Goal: Navigation & Orientation: Find specific page/section

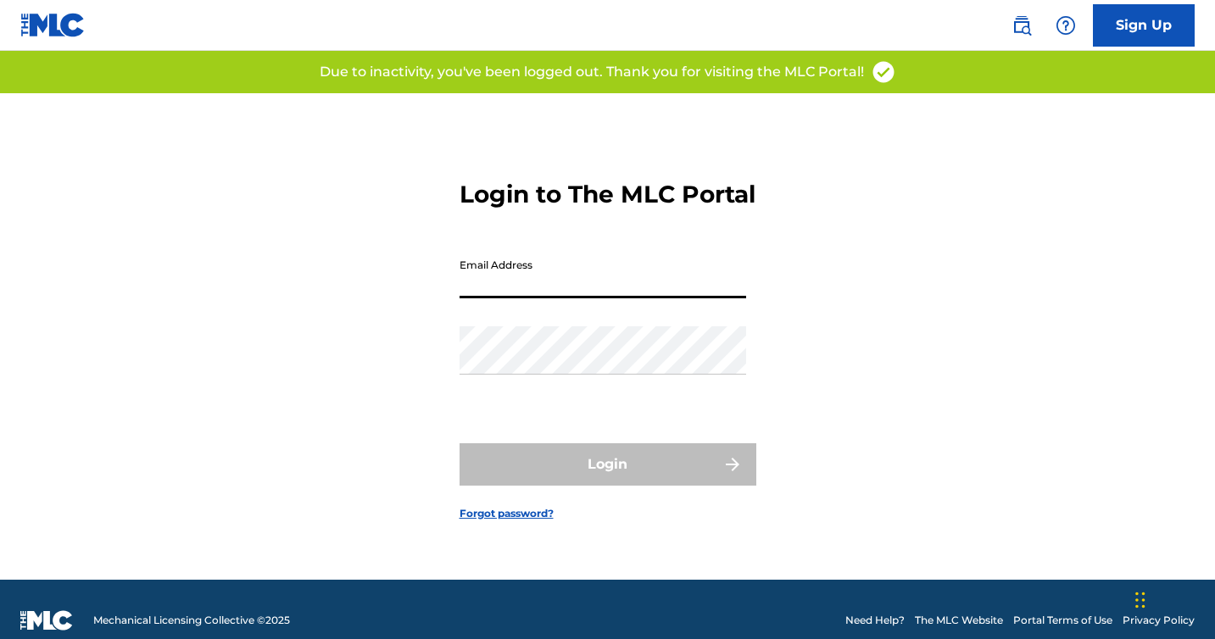
click at [590, 298] on input "Email Address" at bounding box center [602, 274] width 287 height 48
type input "[EMAIL_ADDRESS][DOMAIN_NAME]"
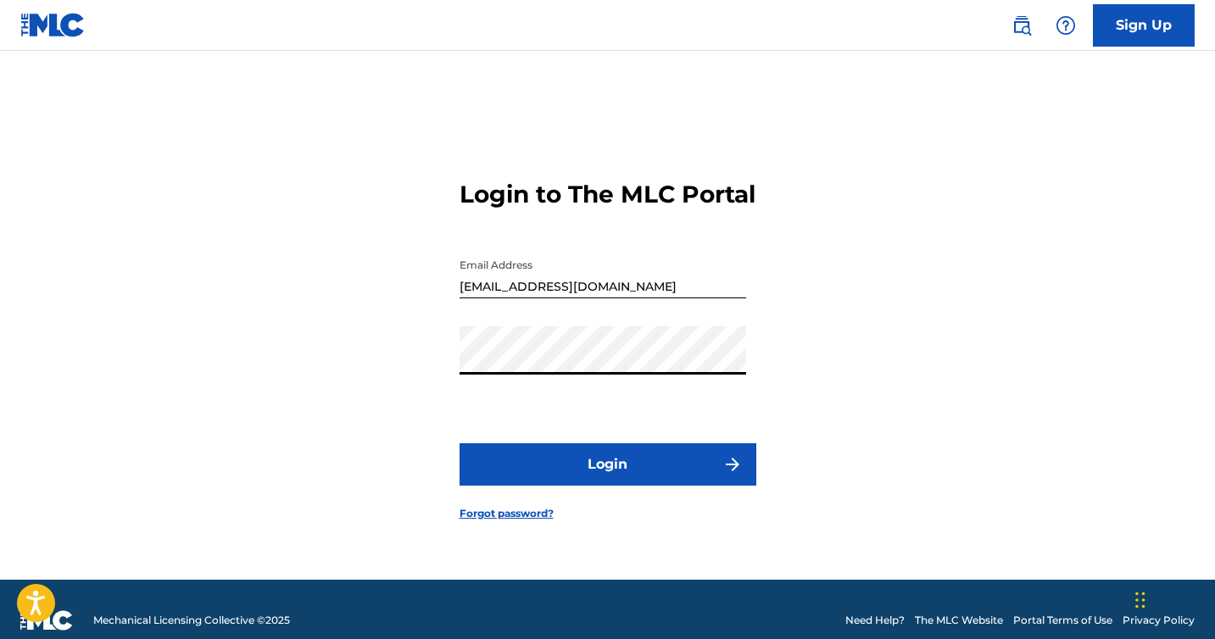
click at [459, 443] on button "Login" at bounding box center [607, 464] width 297 height 42
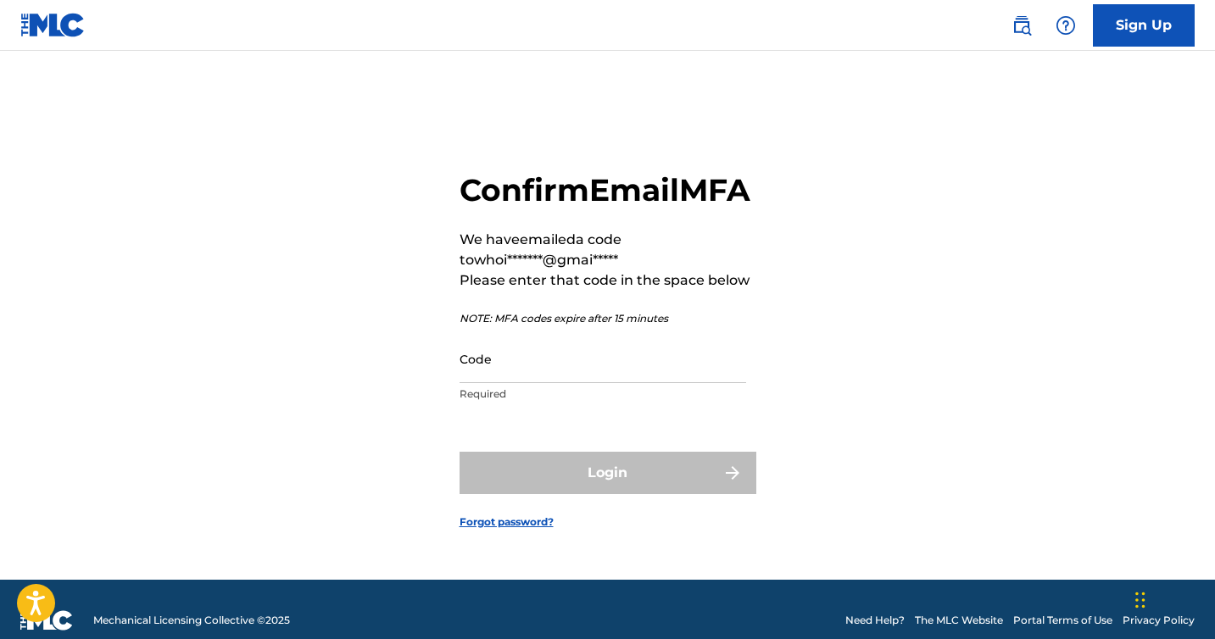
click at [561, 364] on input "Code" at bounding box center [602, 359] width 287 height 48
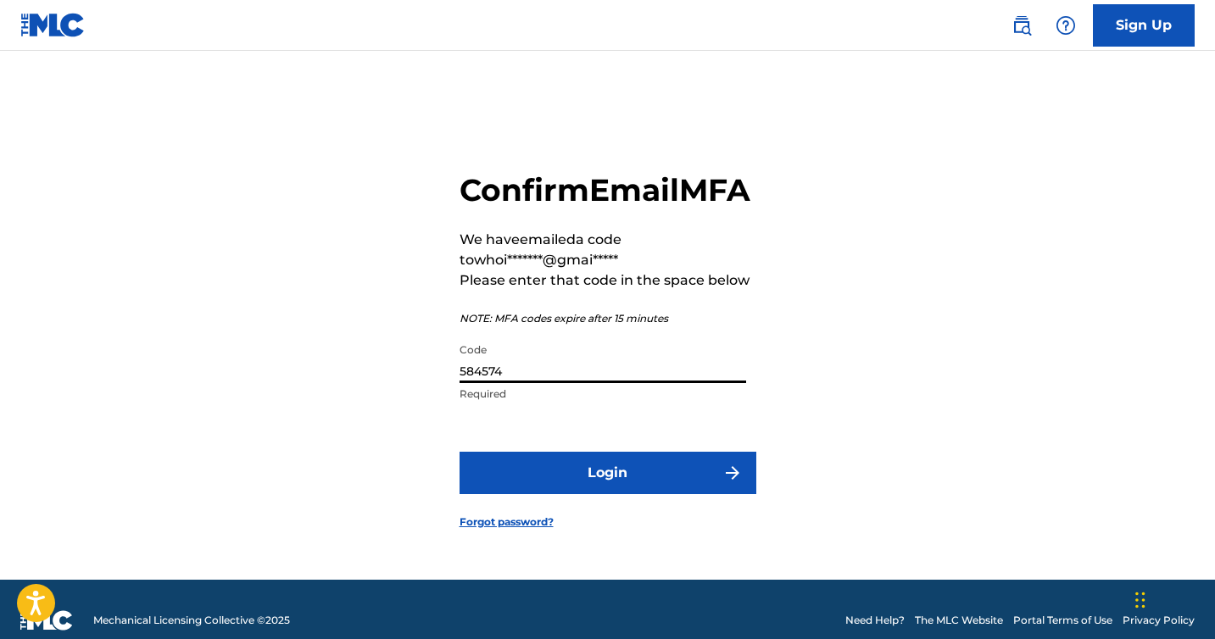
type input "584574"
click at [459, 452] on button "Login" at bounding box center [607, 473] width 297 height 42
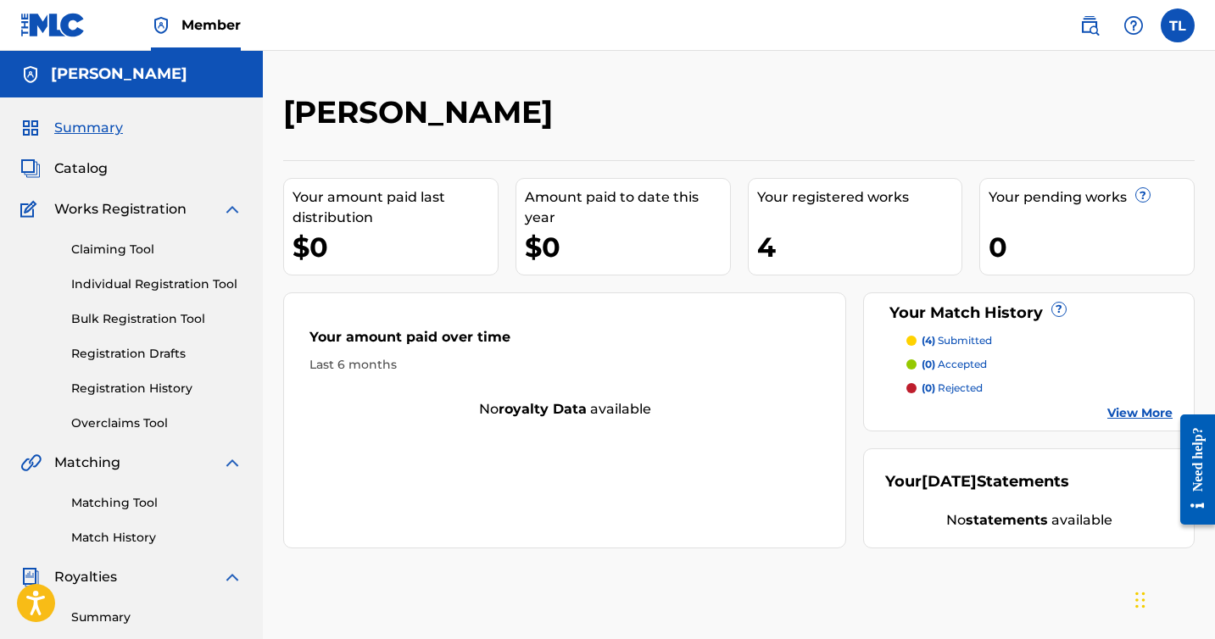
click at [164, 548] on div "Summary Catalog Works Registration Claiming Tool Individual Registration Tool B…" at bounding box center [131, 533] width 263 height 872
click at [136, 537] on link "Match History" at bounding box center [156, 538] width 171 height 18
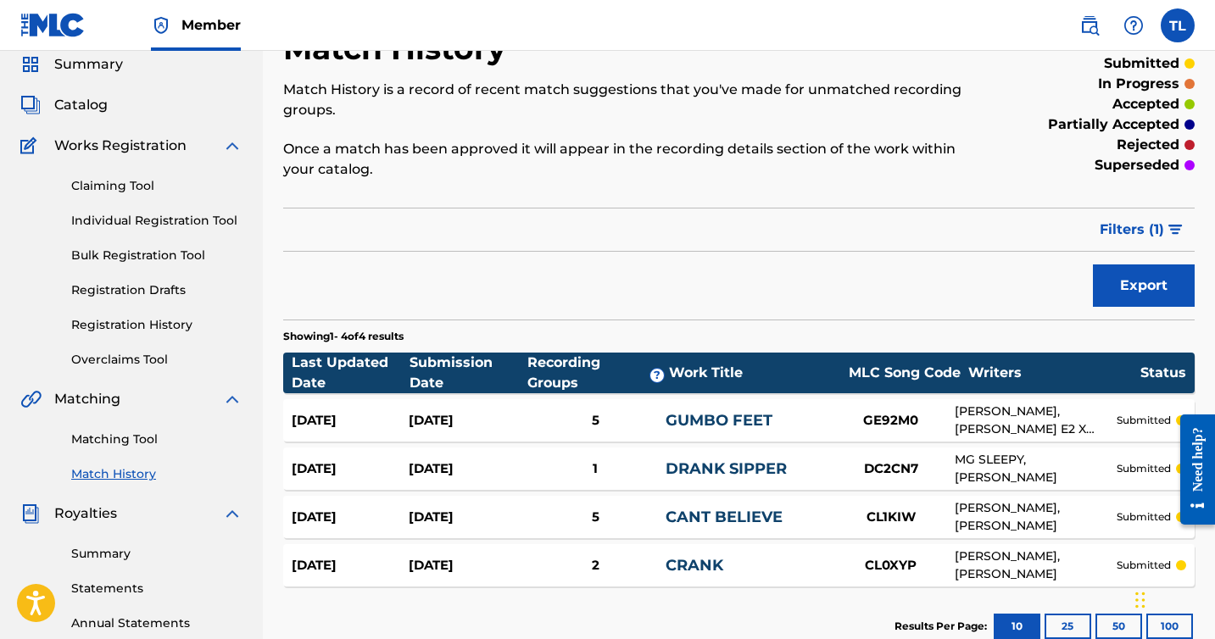
scroll to position [60, 0]
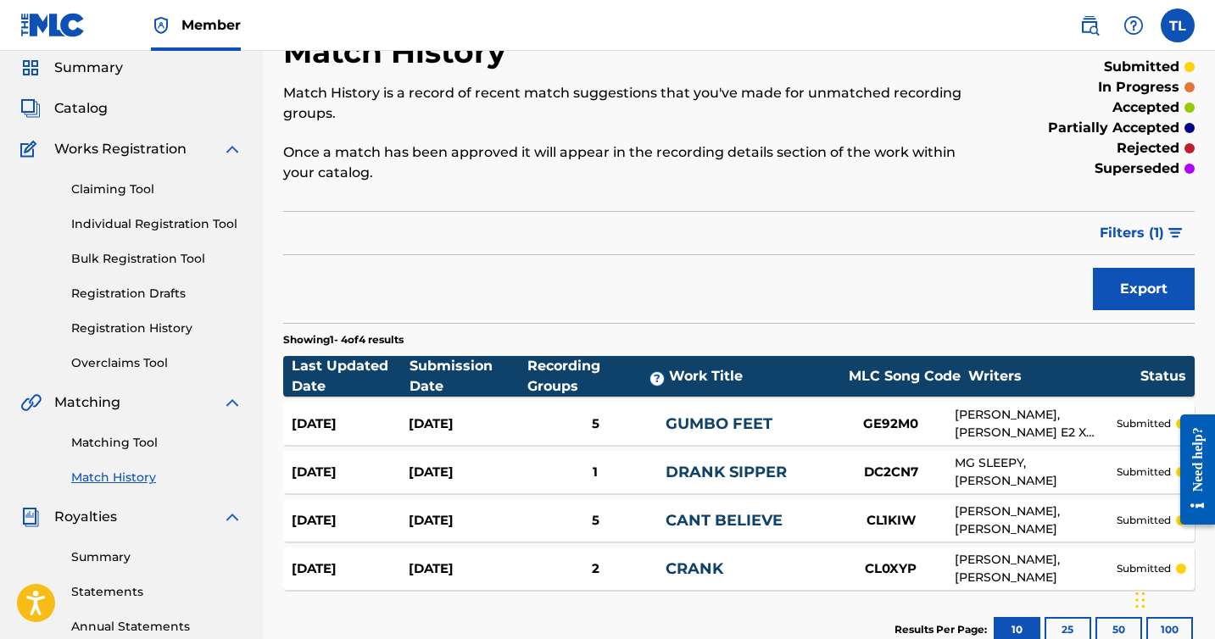
click at [92, 105] on span "Catalog" at bounding box center [80, 108] width 53 height 20
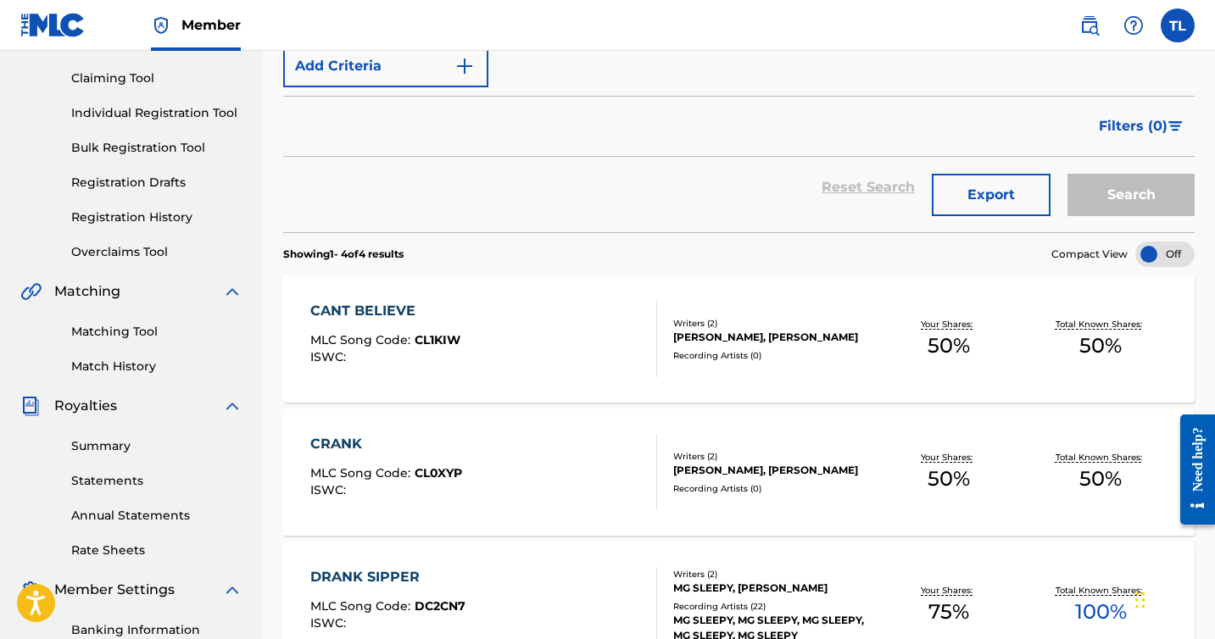
scroll to position [215, 0]
